Goal: Task Accomplishment & Management: Manage account settings

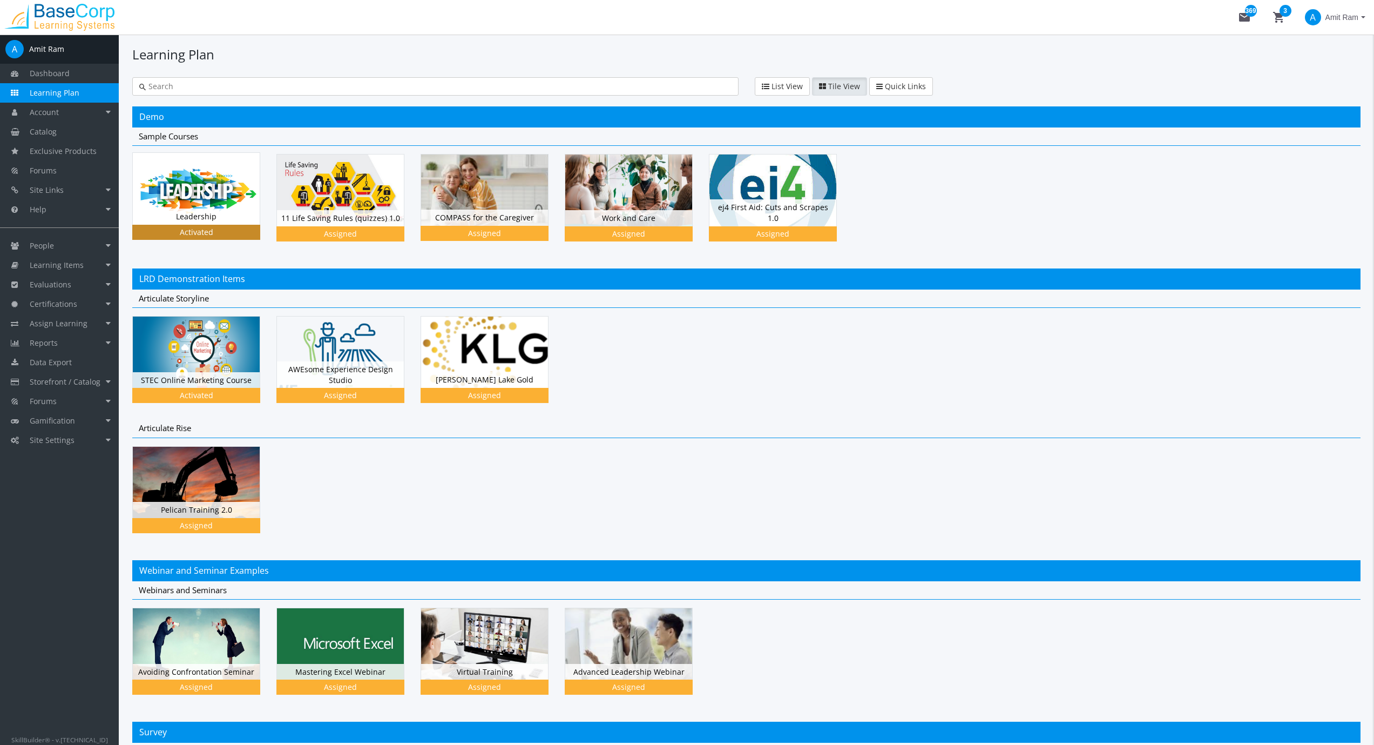
click at [197, 191] on img at bounding box center [196, 188] width 127 height 71
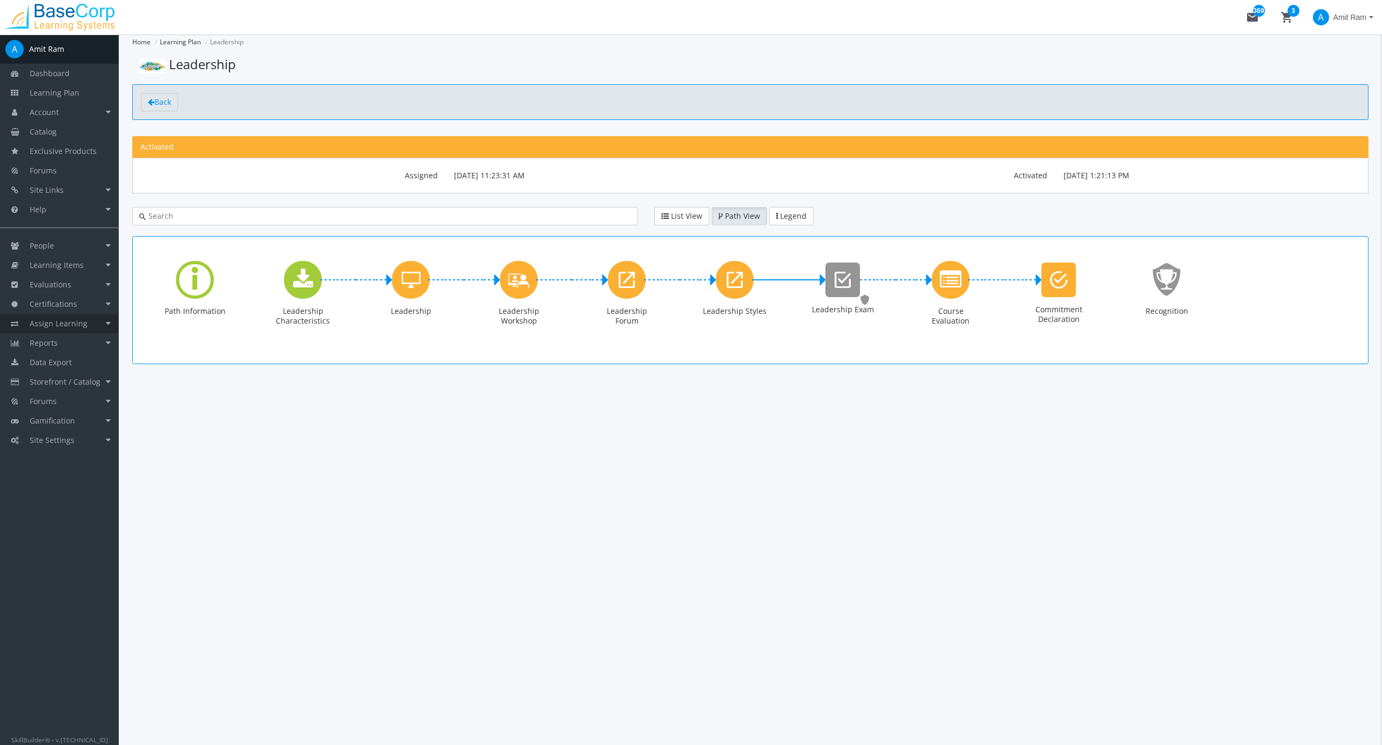
click at [58, 320] on span "Assign Learning" at bounding box center [59, 323] width 58 height 10
click at [50, 375] on link "Path to Learner Assignments" at bounding box center [67, 378] width 103 height 30
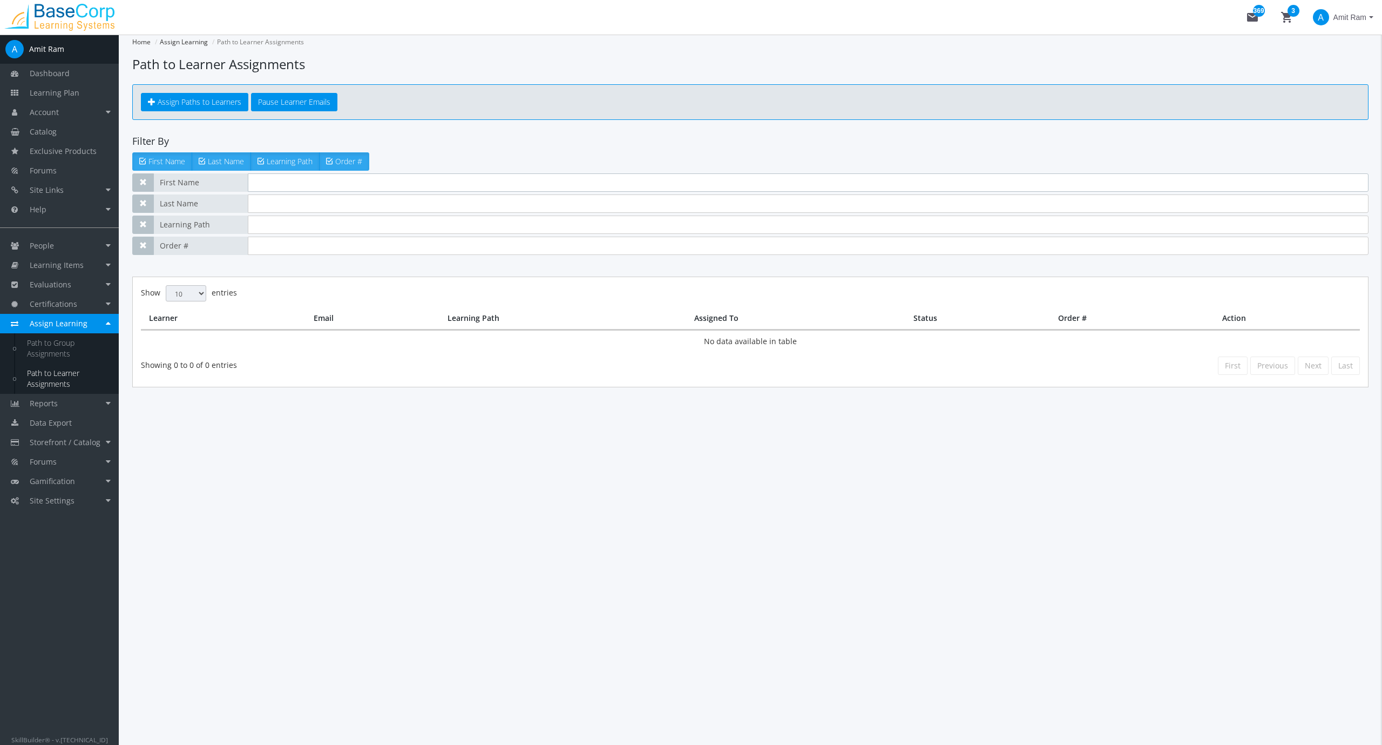
click at [311, 184] on input "text" at bounding box center [808, 182] width 1121 height 18
type input "t"
type input "Amit"
click at [291, 228] on input "text" at bounding box center [808, 224] width 1121 height 18
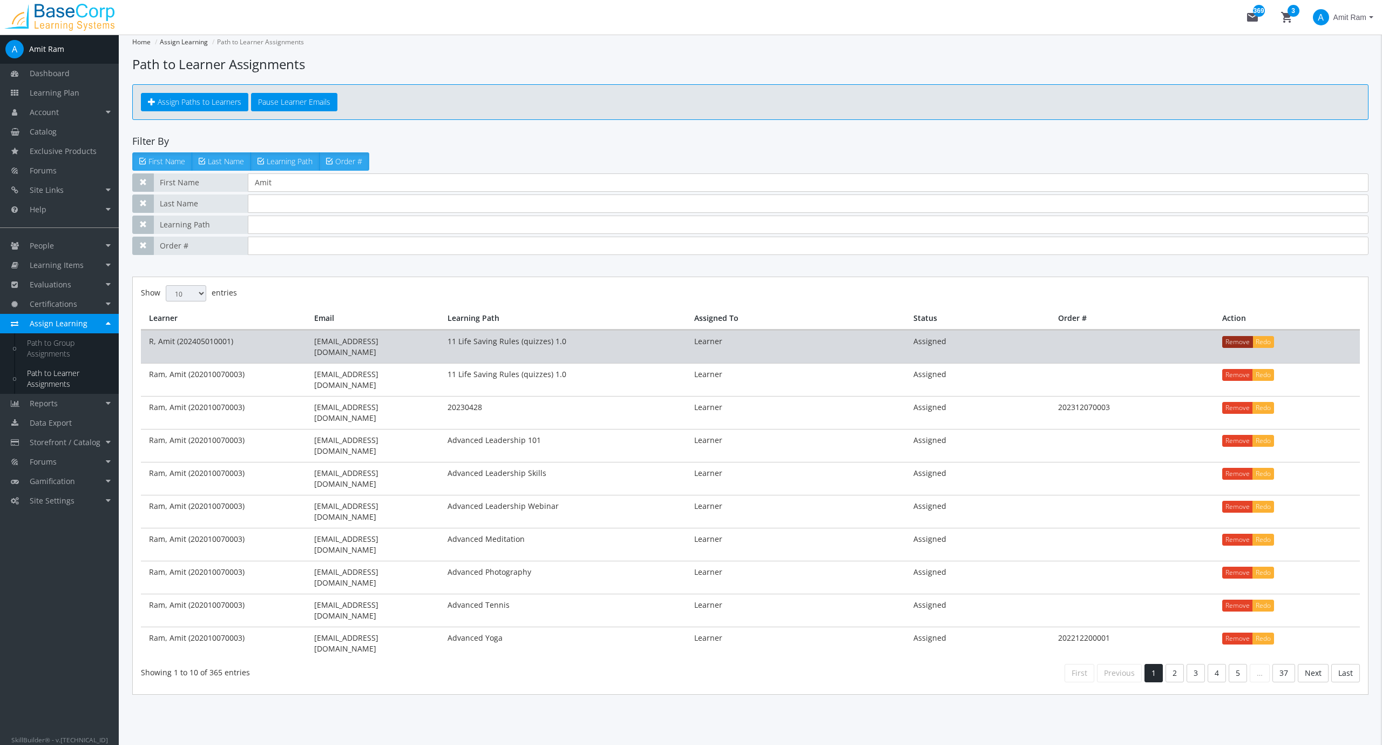
click at [1236, 341] on button "Remove" at bounding box center [1237, 342] width 31 height 12
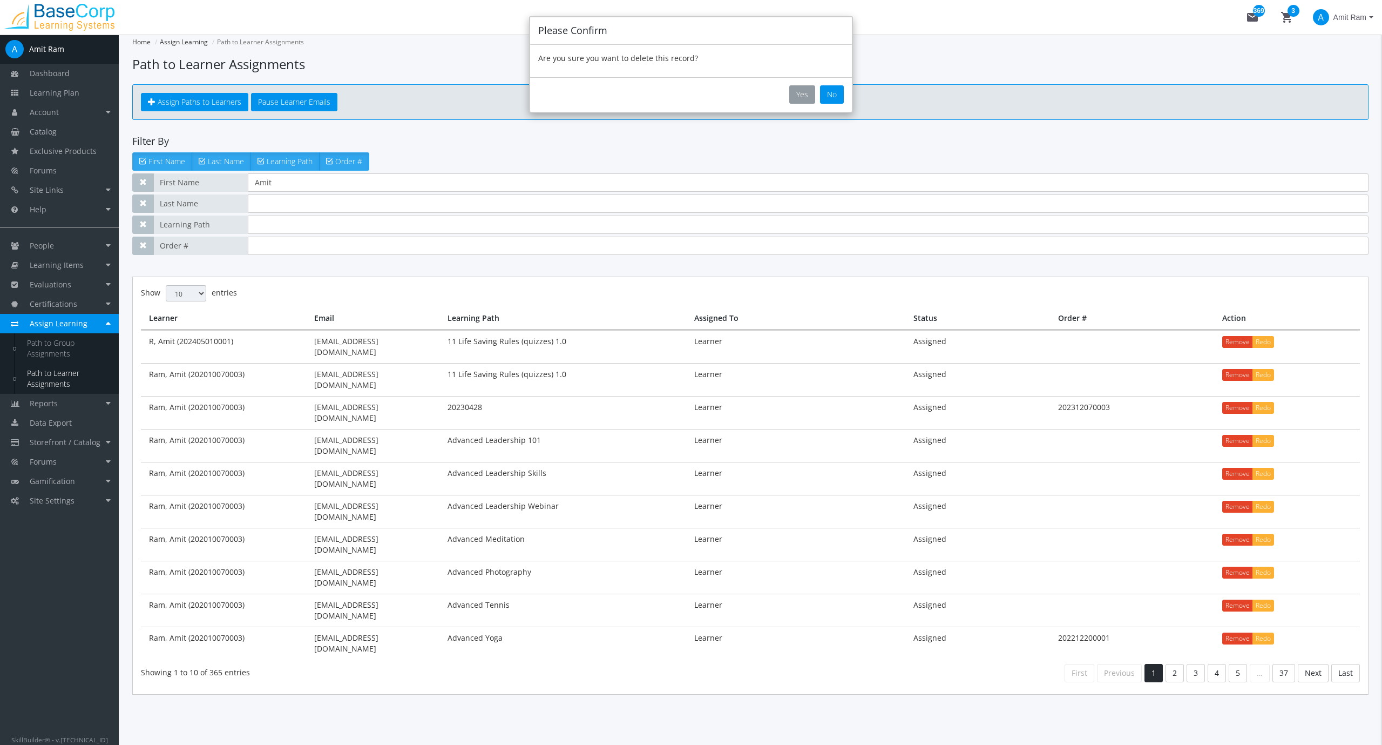
click at [800, 93] on button "Yes" at bounding box center [802, 94] width 26 height 18
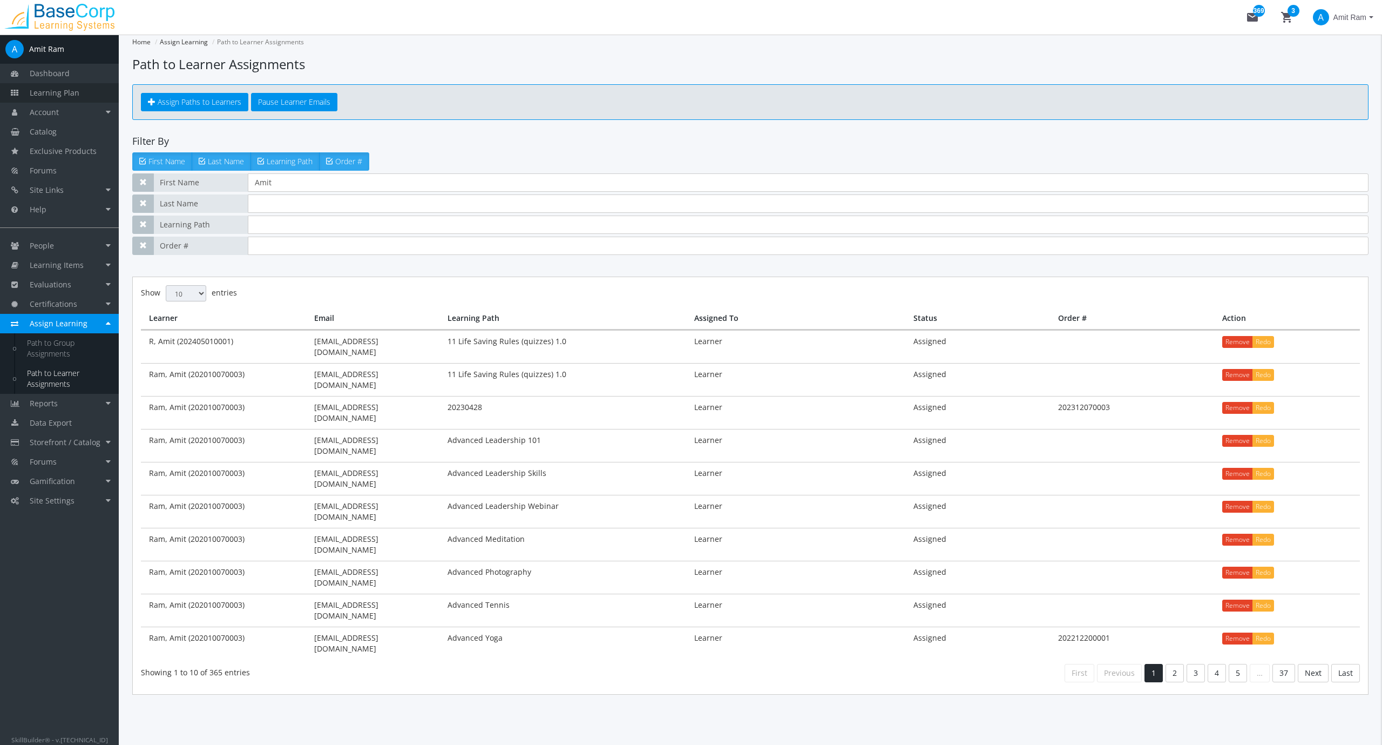
click at [49, 87] on span "Learning Plan" at bounding box center [55, 92] width 50 height 10
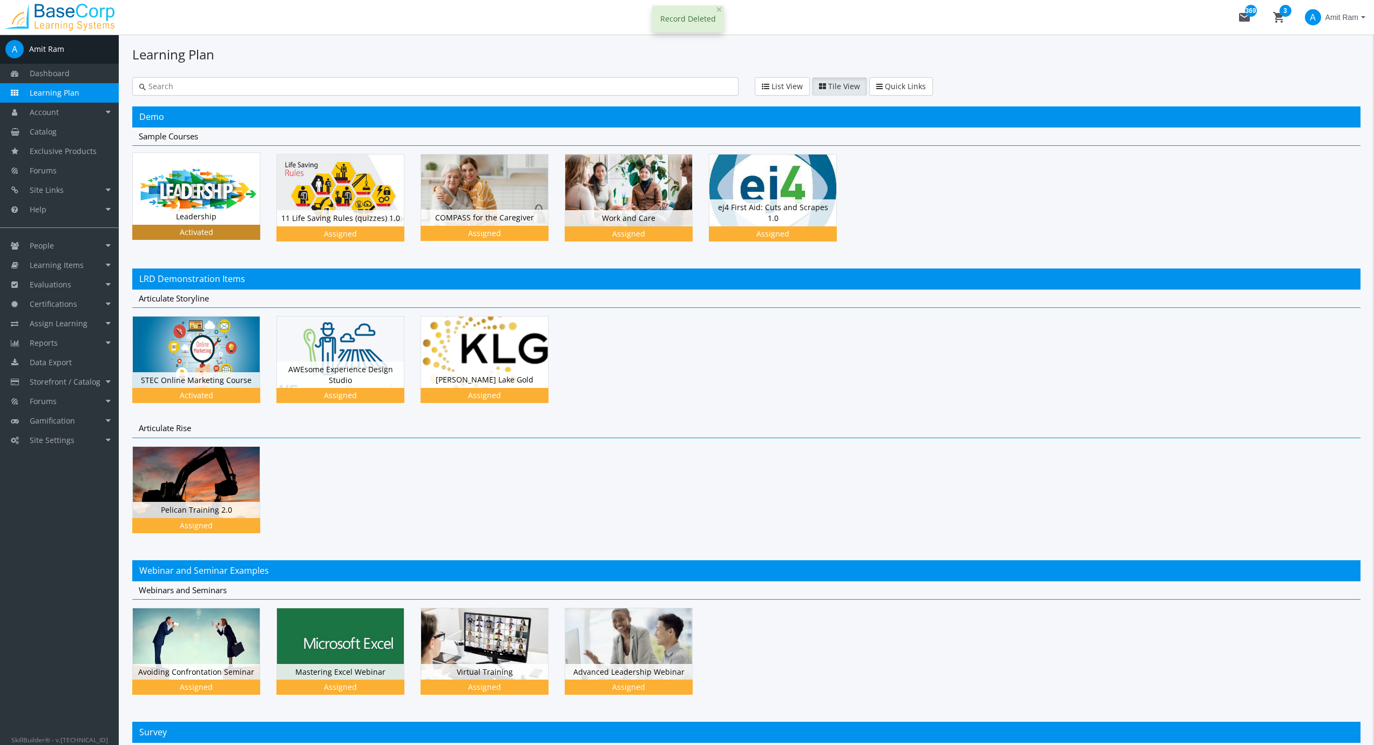
click at [198, 193] on img at bounding box center [196, 188] width 127 height 71
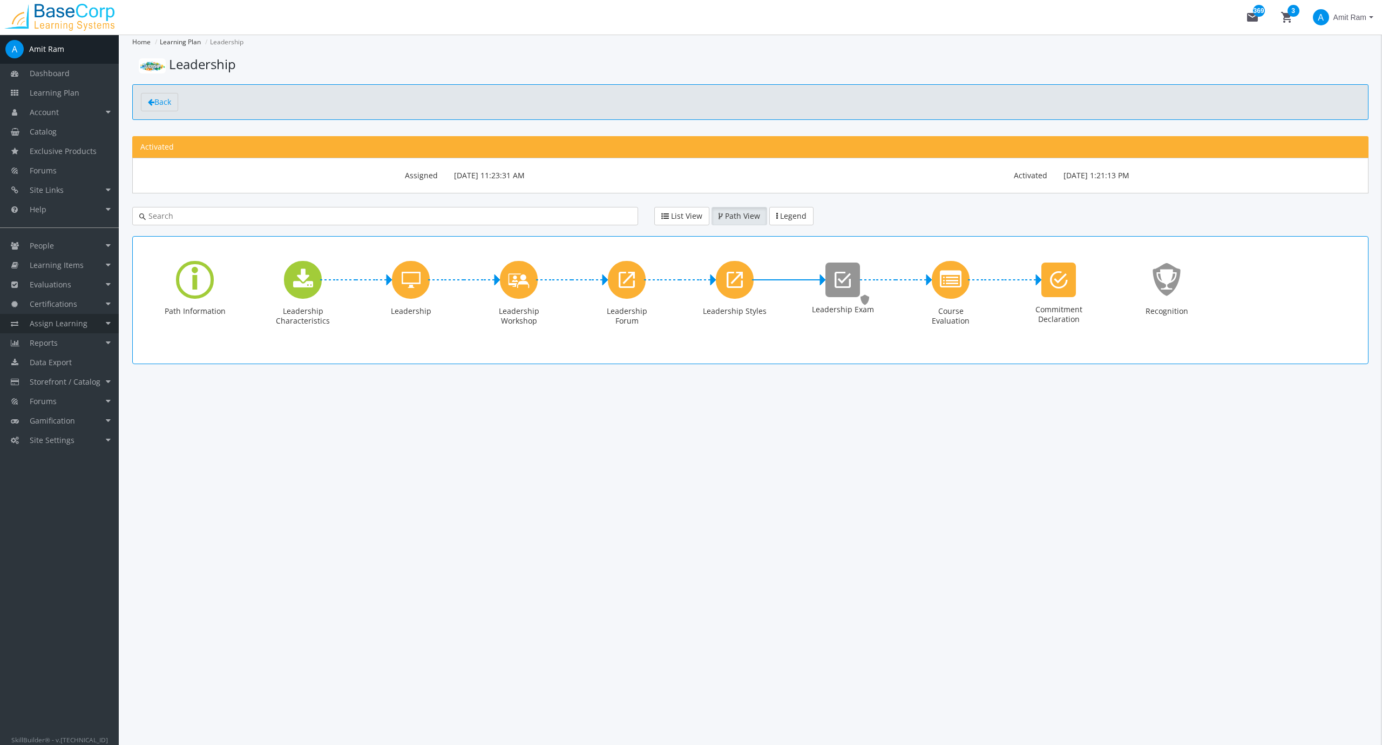
click at [51, 318] on span "Assign Learning" at bounding box center [59, 323] width 58 height 10
click at [38, 379] on link "Path to Learner Assignments" at bounding box center [67, 378] width 103 height 30
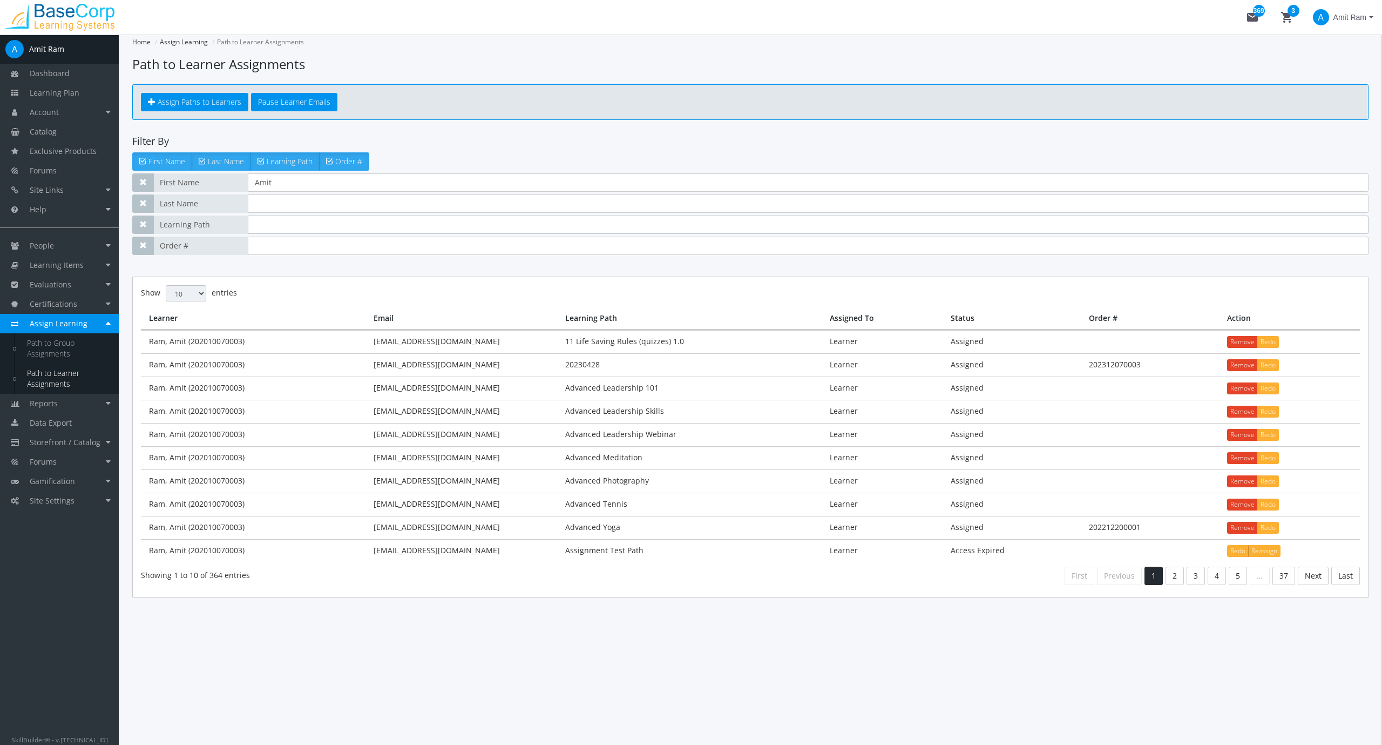
click at [298, 220] on input "text" at bounding box center [808, 224] width 1121 height 18
type input "Leadership"
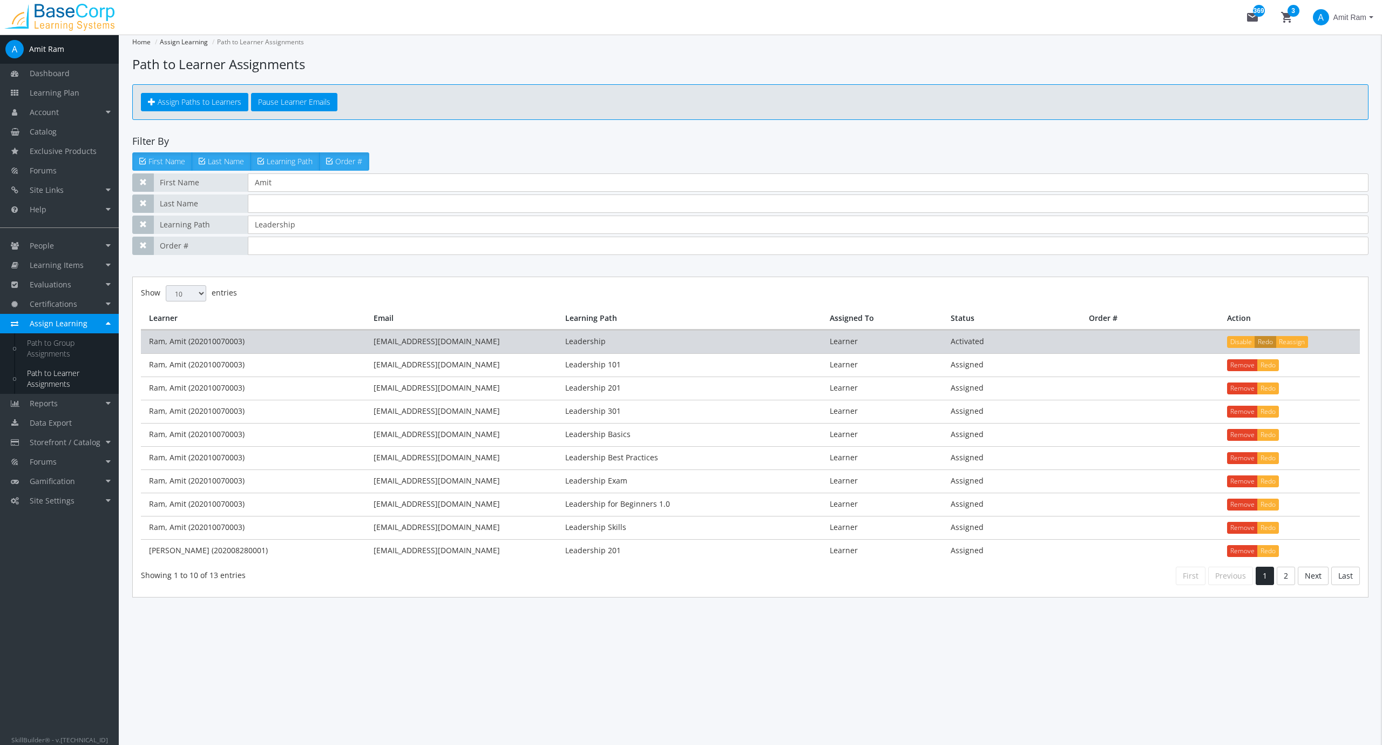
click at [1263, 339] on button "Redo" at bounding box center [1266, 342] width 22 height 12
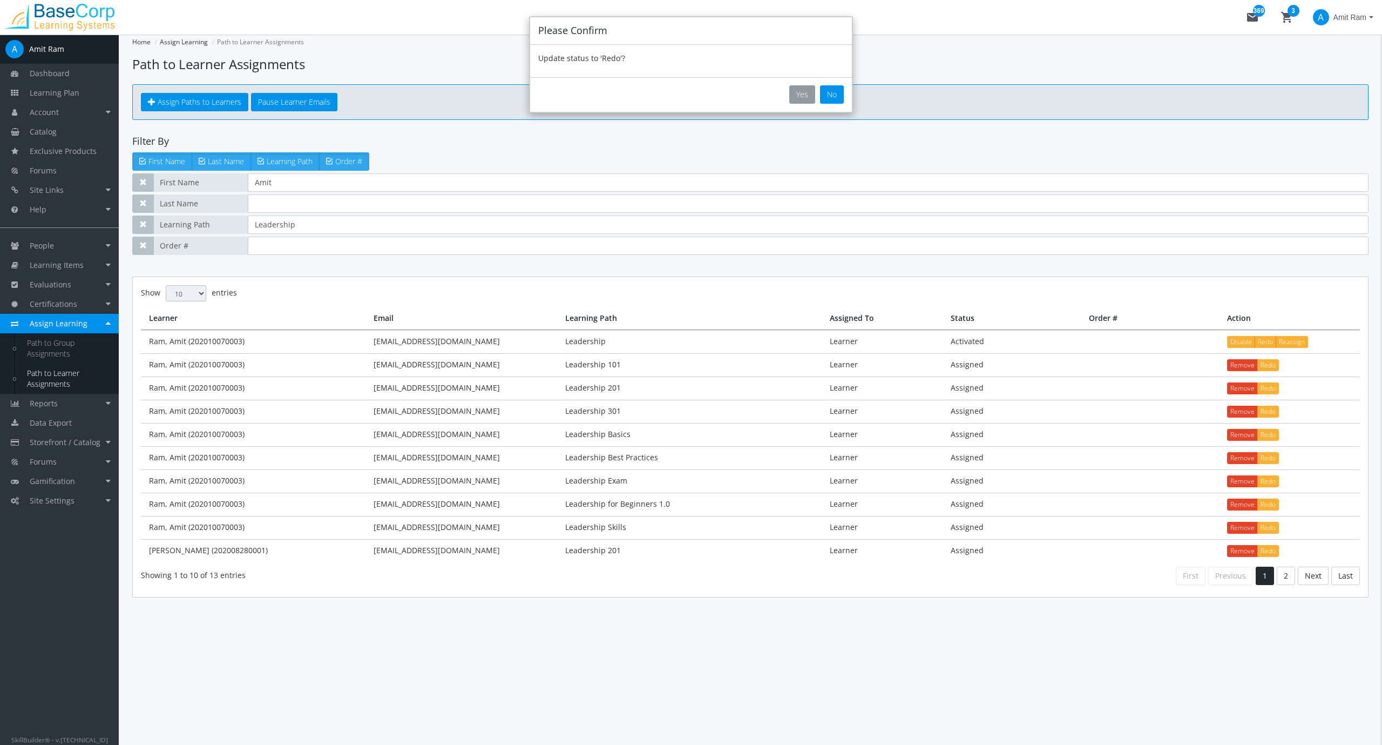
click at [801, 91] on button "Yes" at bounding box center [802, 94] width 26 height 18
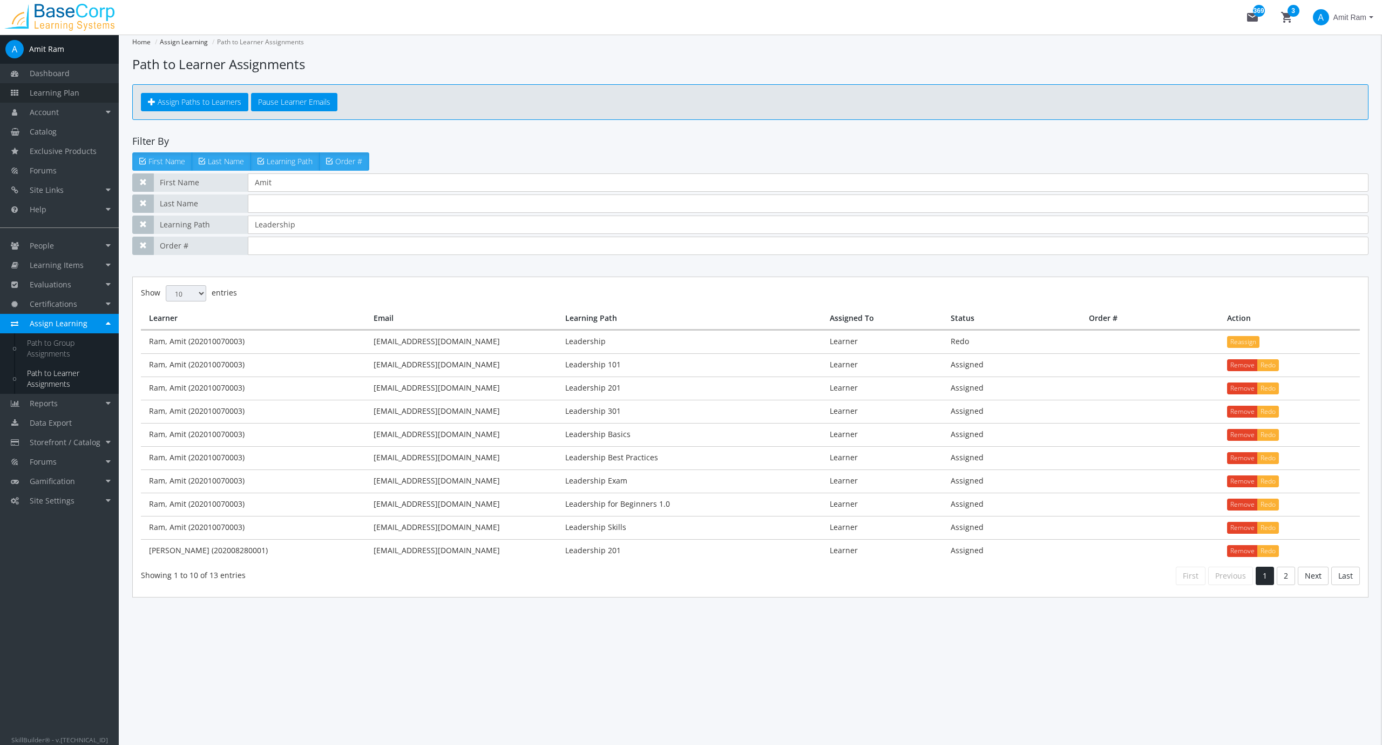
click at [50, 91] on span "Learning Plan" at bounding box center [55, 92] width 50 height 10
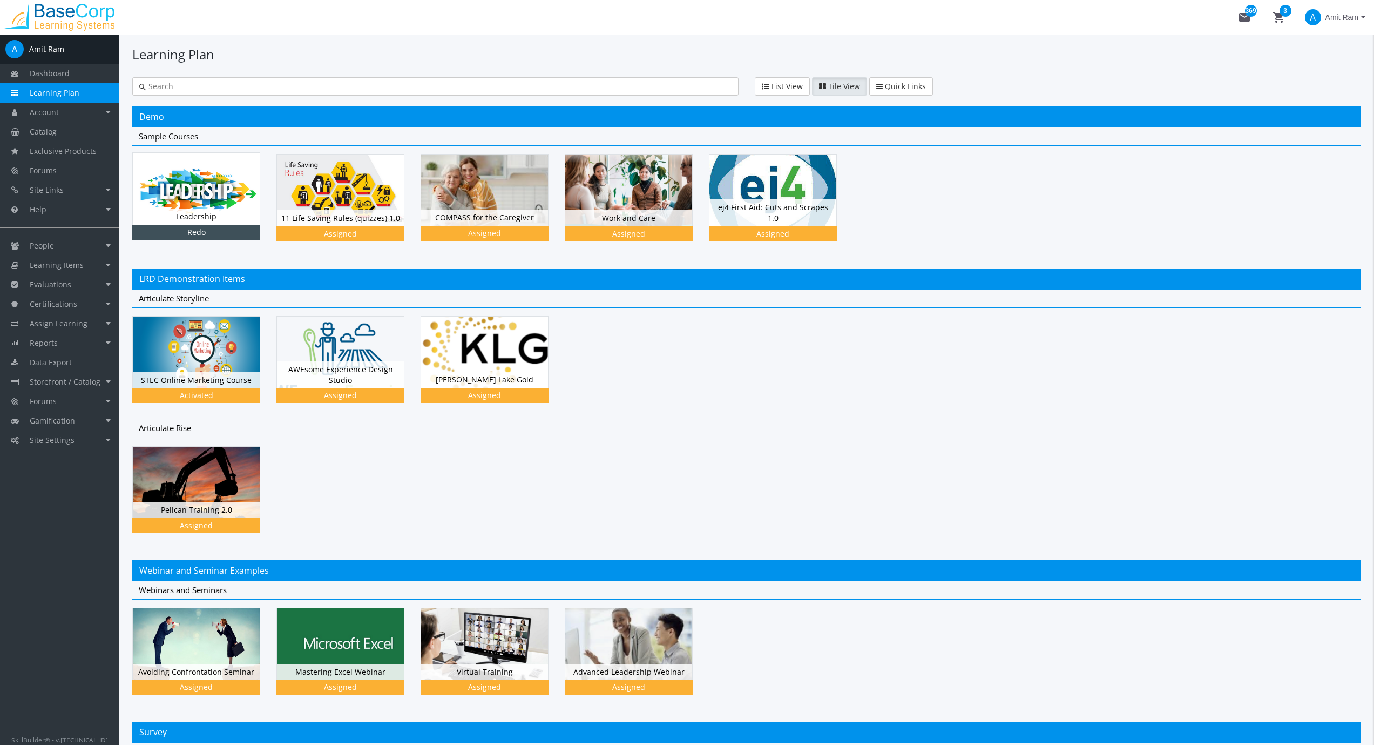
click at [206, 198] on img at bounding box center [196, 188] width 127 height 71
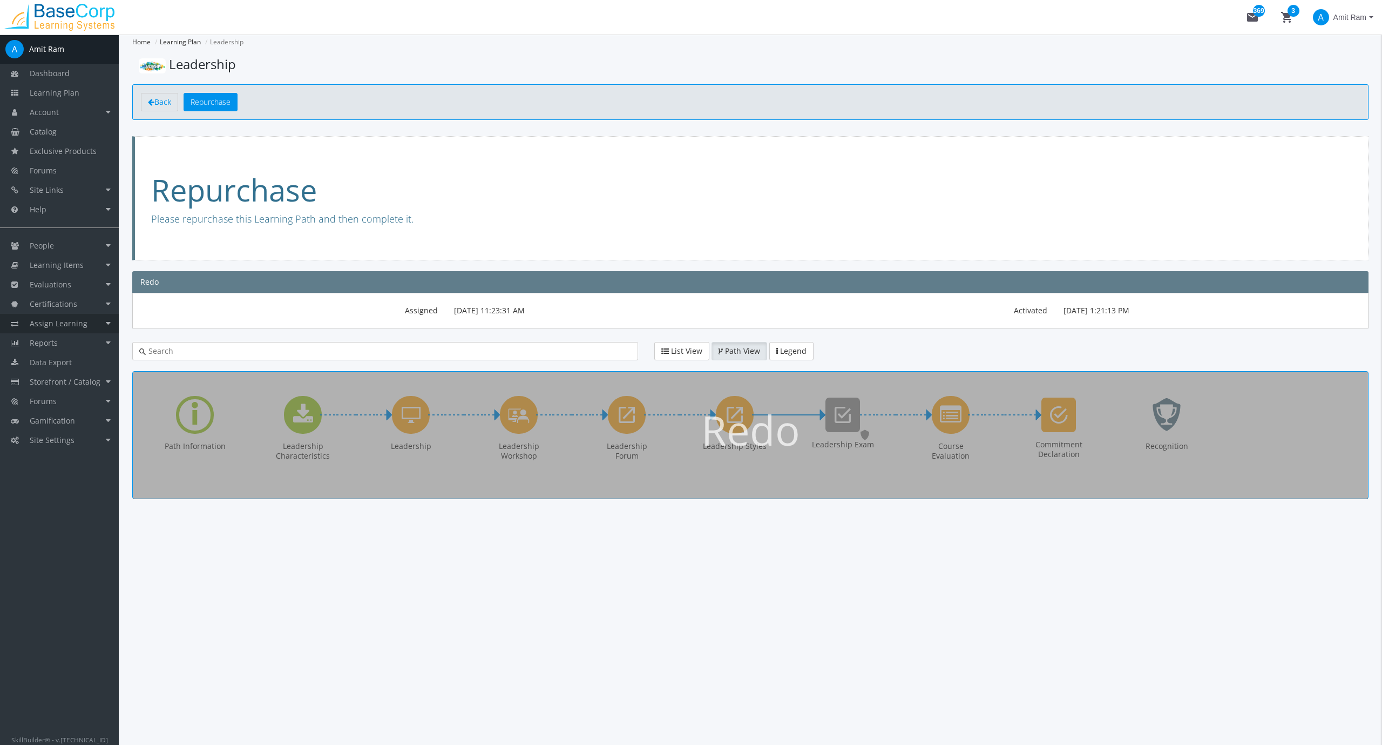
click at [49, 323] on span "Assign Learning" at bounding box center [59, 323] width 58 height 10
click at [52, 375] on link "Path to Learner Assignments" at bounding box center [67, 378] width 103 height 30
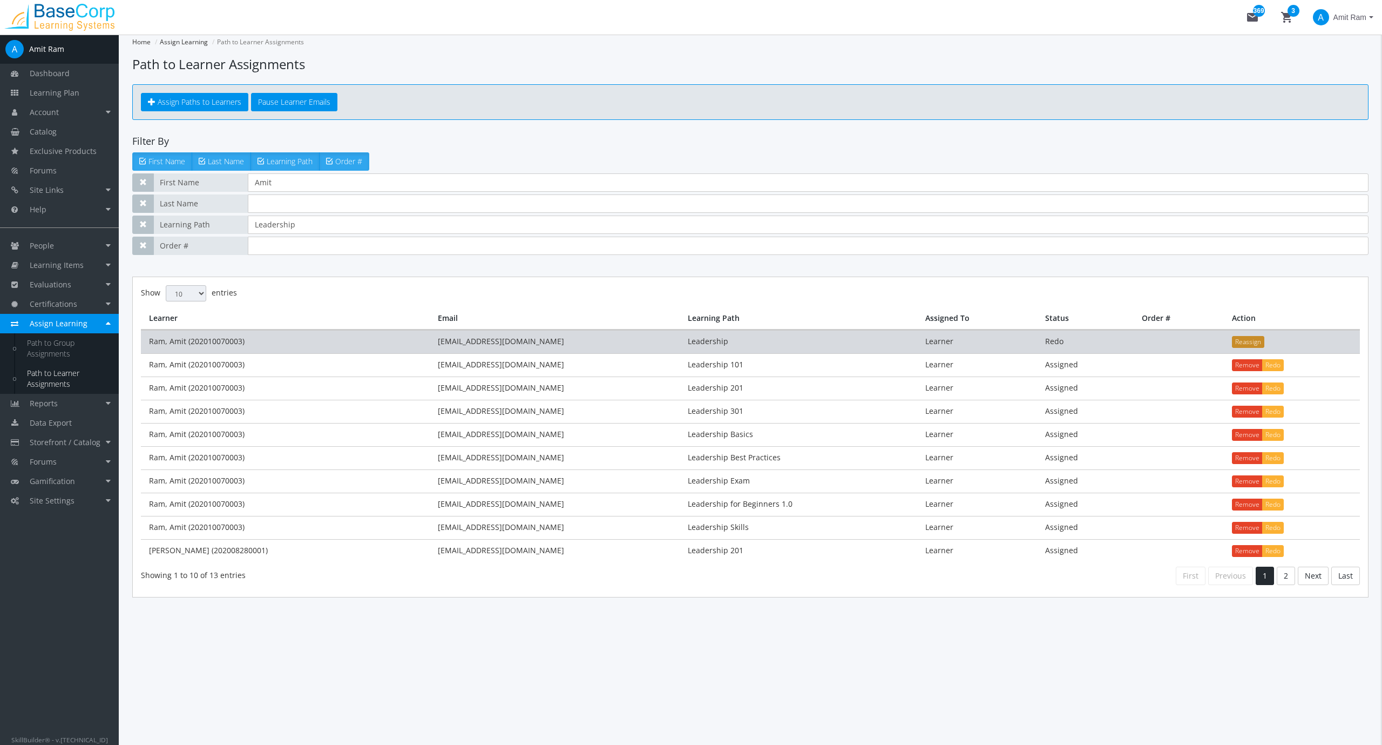
click at [1256, 345] on button "Reassign" at bounding box center [1248, 342] width 32 height 12
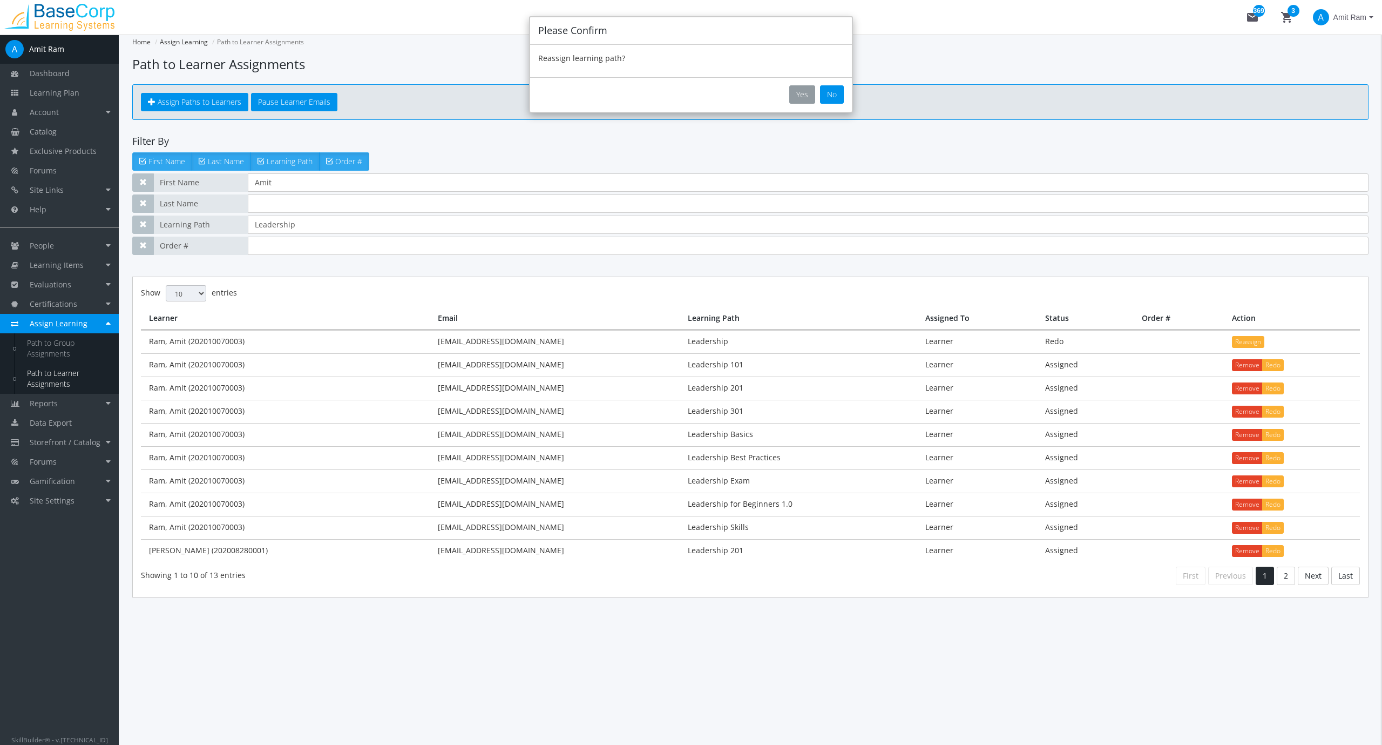
click at [805, 91] on button "Yes" at bounding box center [802, 94] width 26 height 18
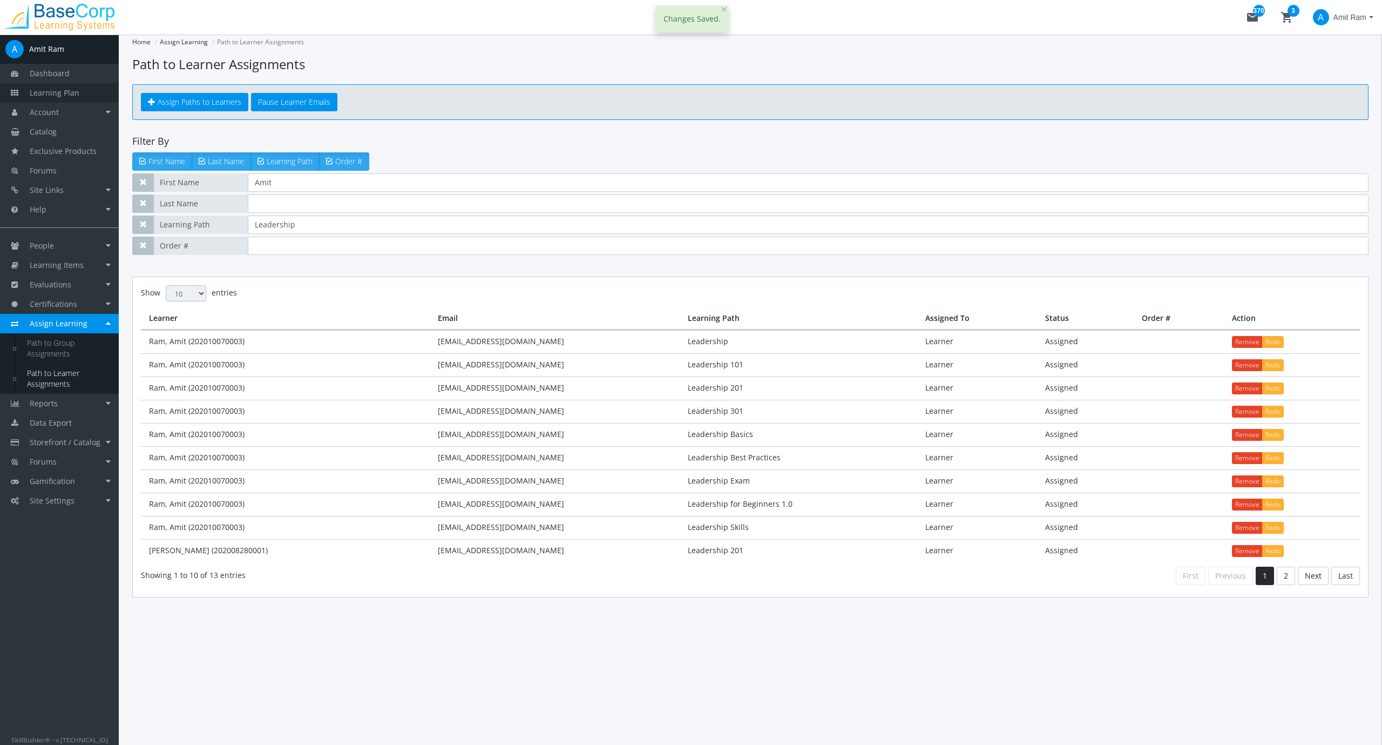
click at [50, 91] on span "Learning Plan" at bounding box center [55, 92] width 50 height 10
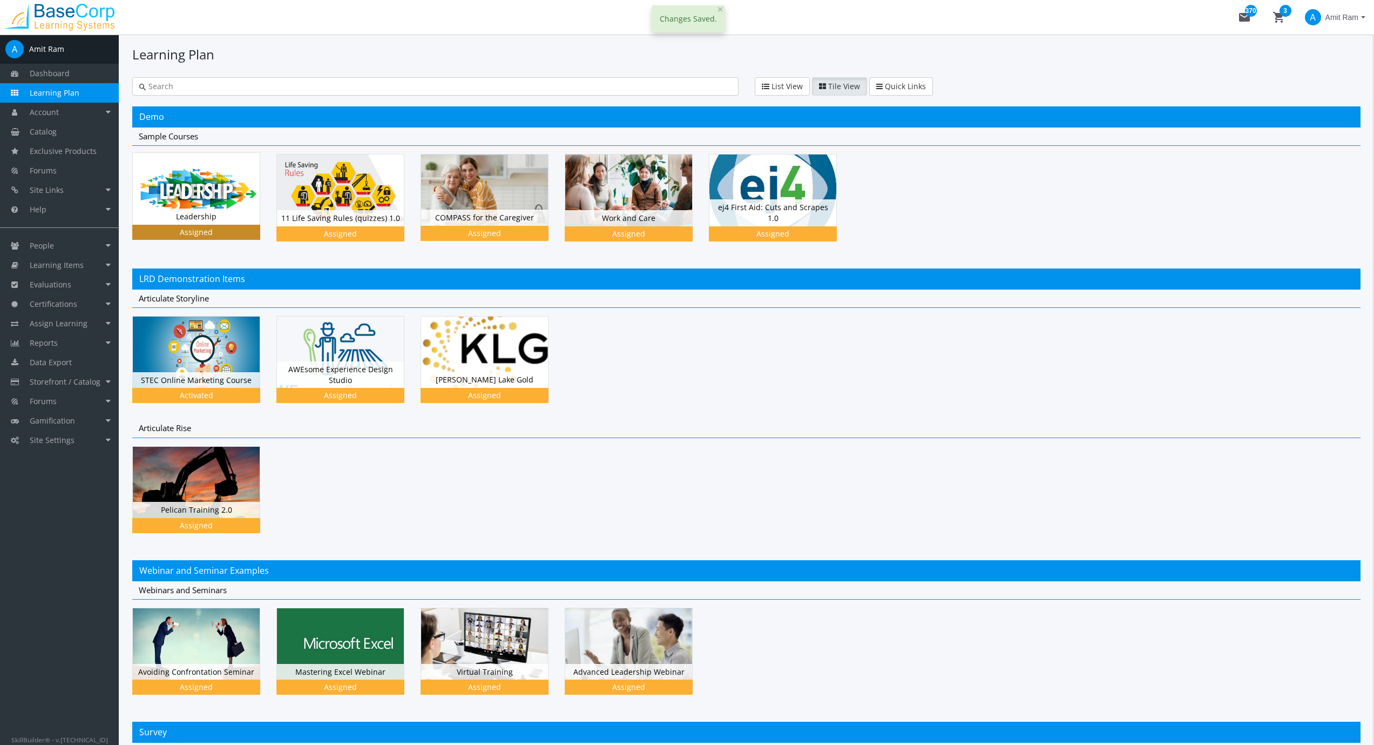
click at [217, 199] on img at bounding box center [196, 188] width 127 height 71
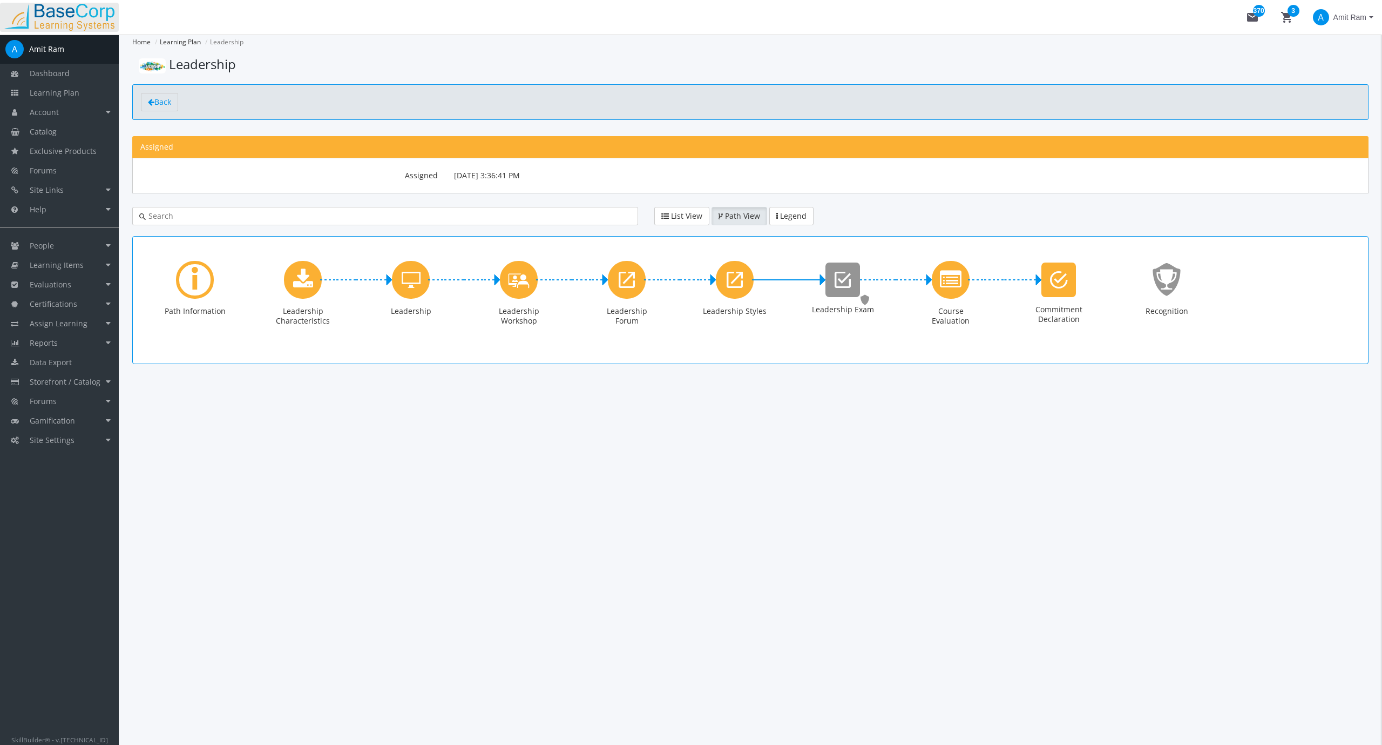
click at [79, 14] on img at bounding box center [59, 17] width 119 height 27
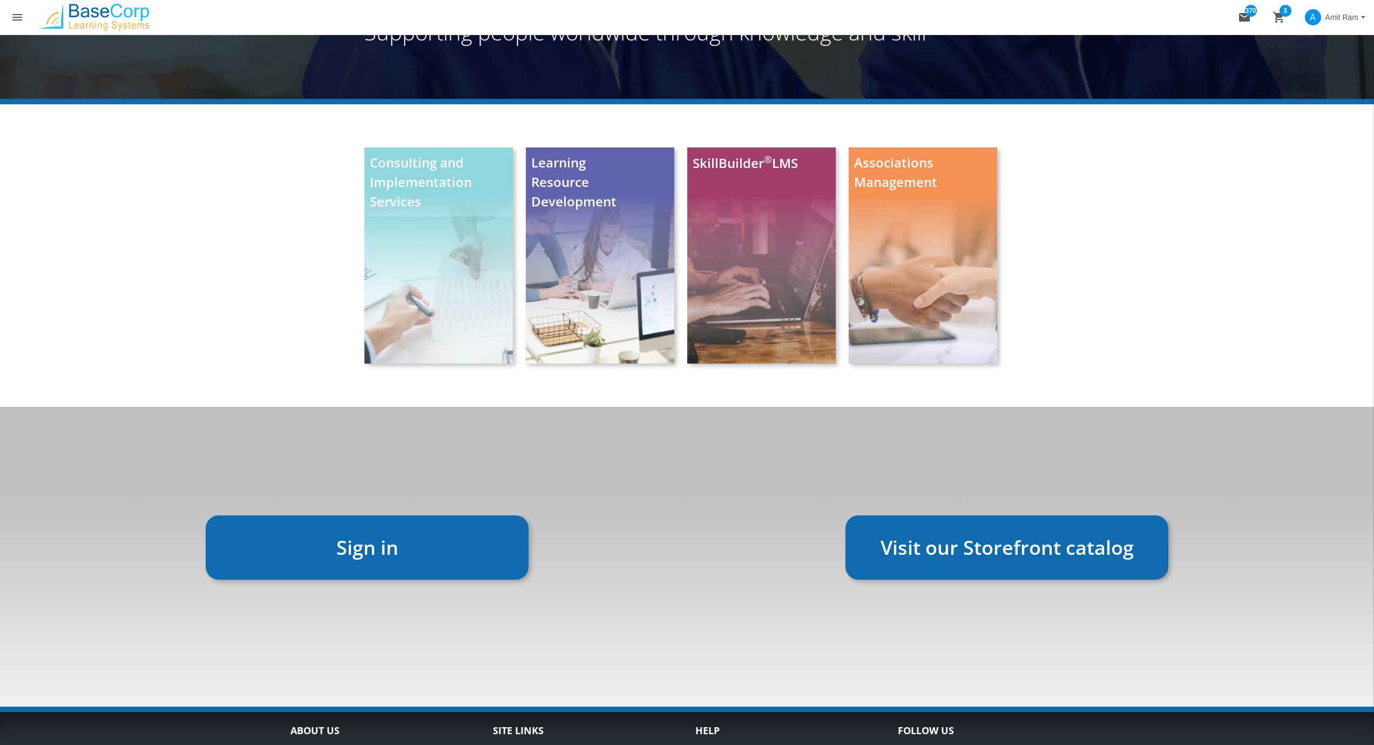
scroll to position [216, 0]
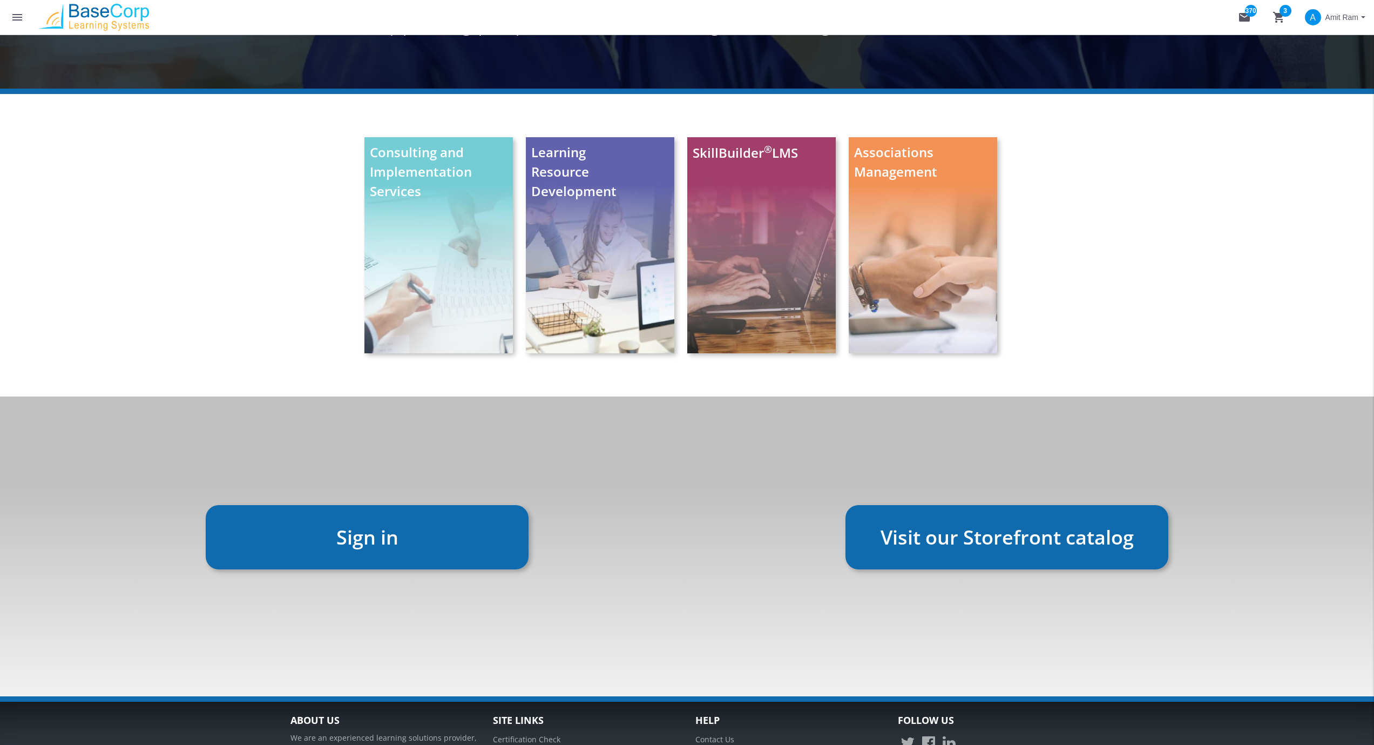
click at [401, 536] on link "Sign in" at bounding box center [367, 537] width 323 height 64
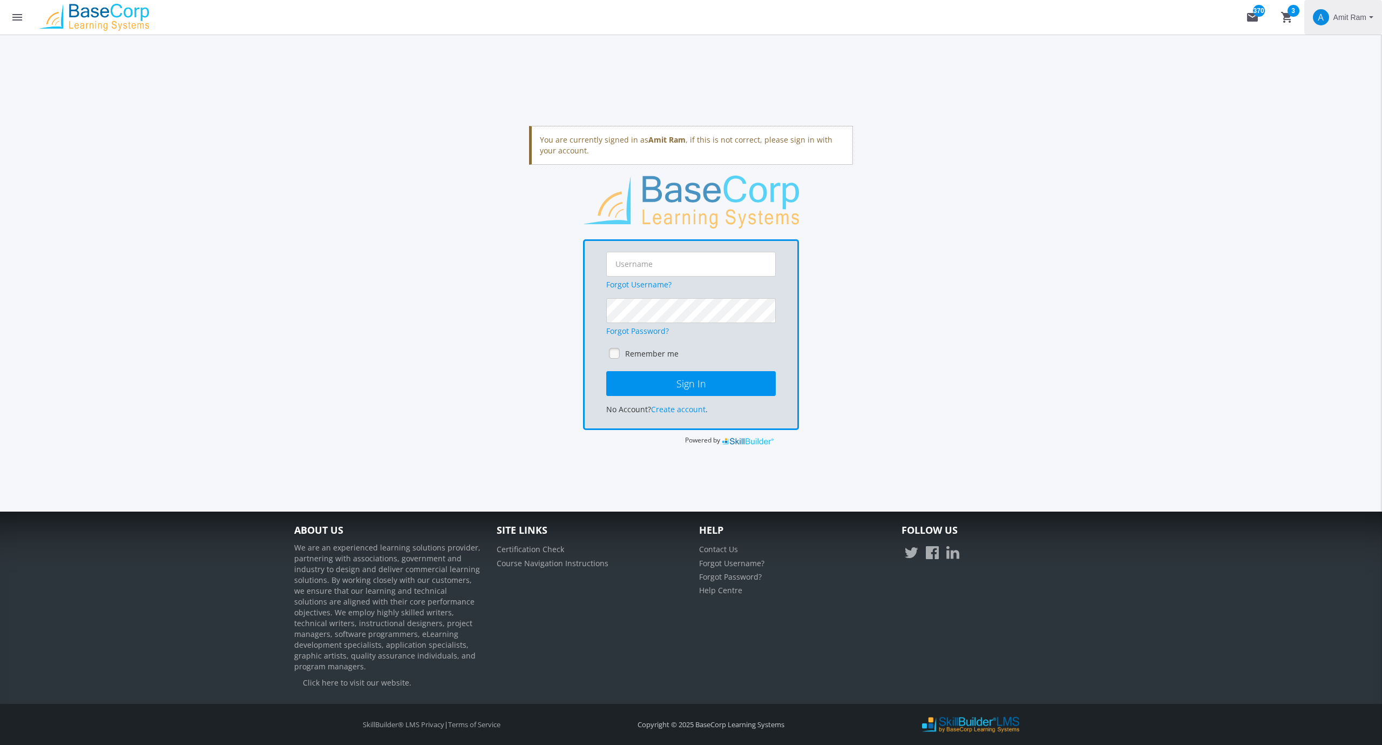
click at [1353, 16] on span "Amit Ram" at bounding box center [1350, 17] width 33 height 19
click at [1313, 90] on link "Sign Out" at bounding box center [1329, 96] width 98 height 12
